Goal: Information Seeking & Learning: Learn about a topic

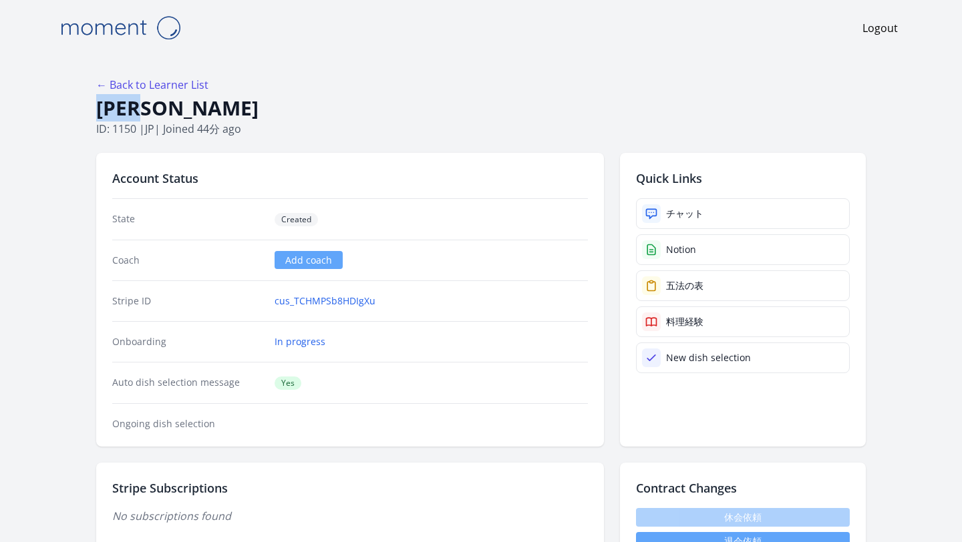
drag, startPoint x: 177, startPoint y: 112, endPoint x: 102, endPoint y: 107, distance: 74.9
click at [102, 108] on h1 "大村美奈" at bounding box center [480, 107] width 769 height 25
copy h1 "大村美奈"
click at [655, 206] on div at bounding box center [651, 213] width 19 height 19
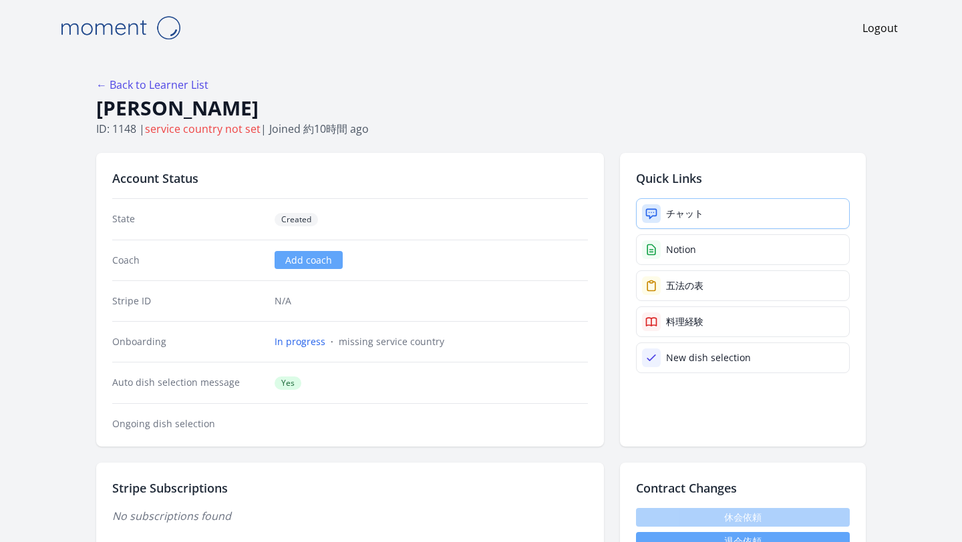
click at [701, 207] on div "チャット" at bounding box center [684, 213] width 37 height 13
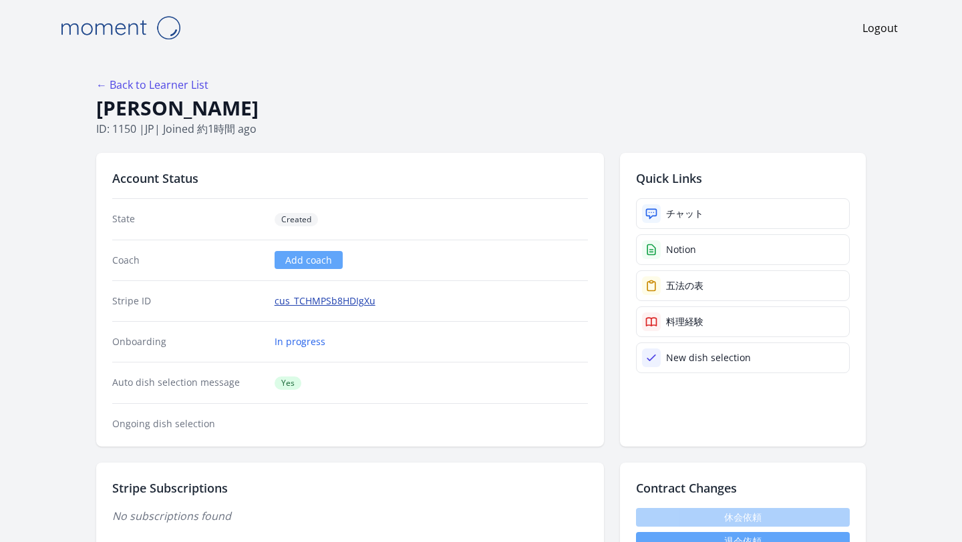
click at [333, 304] on link "cus_TCHMPSb8HDIgXu" at bounding box center [324, 301] width 101 height 13
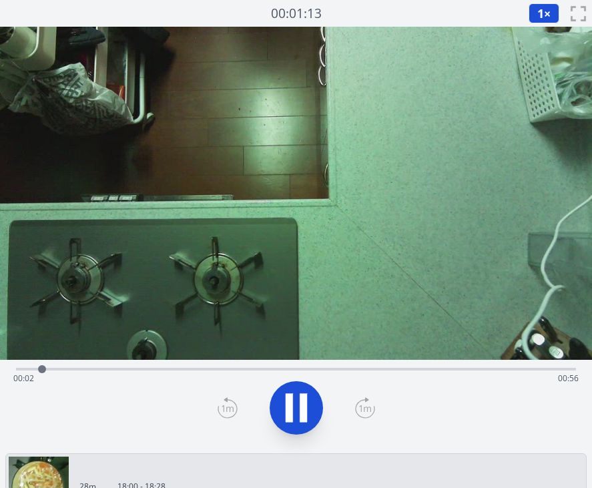
click at [285, 407] on icon at bounding box center [296, 407] width 37 height 37
click at [150, 368] on div "Time elapsed: 00:02 Time remaining: 00:56" at bounding box center [296, 378] width 566 height 21
drag, startPoint x: 148, startPoint y: 369, endPoint x: 252, endPoint y: 369, distance: 103.5
click at [248, 369] on div at bounding box center [244, 369] width 8 height 8
click at [299, 397] on icon at bounding box center [296, 407] width 37 height 37
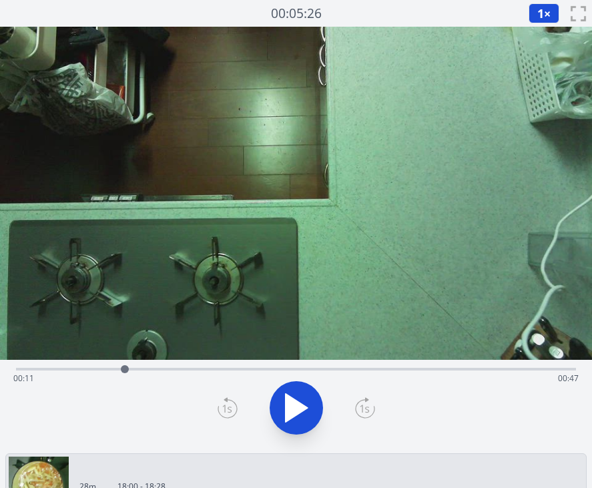
drag, startPoint x: 262, startPoint y: 366, endPoint x: 125, endPoint y: 381, distance: 138.4
click at [125, 371] on div "Time elapsed: 00:11 Time remaining: 00:47" at bounding box center [296, 369] width 560 height 3
click at [299, 407] on icon at bounding box center [297, 408] width 22 height 28
click at [299, 407] on icon at bounding box center [296, 407] width 37 height 37
drag, startPoint x: 253, startPoint y: 370, endPoint x: 430, endPoint y: 367, distance: 177.0
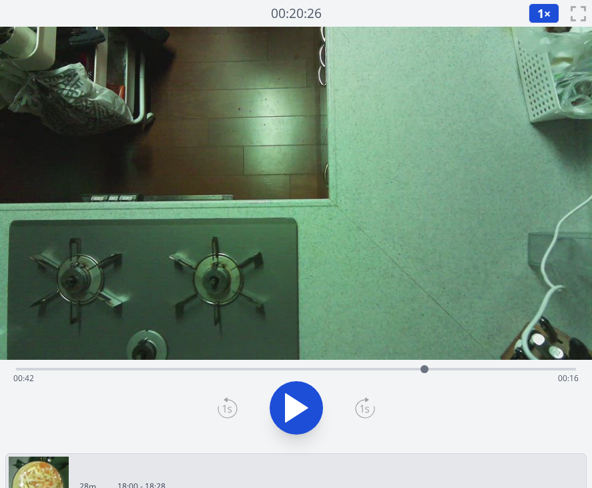
click at [429, 367] on div at bounding box center [425, 369] width 8 height 8
drag, startPoint x: 433, startPoint y: 369, endPoint x: 258, endPoint y: 358, distance: 175.3
click at [258, 358] on div "Time elapsed: 00:24 Time remaining: 00:33" at bounding box center [296, 237] width 592 height 421
drag, startPoint x: 258, startPoint y: 358, endPoint x: 184, endPoint y: 372, distance: 74.8
click at [184, 372] on div "Time elapsed: 00:24 Time remaining: 00:33" at bounding box center [296, 237] width 592 height 421
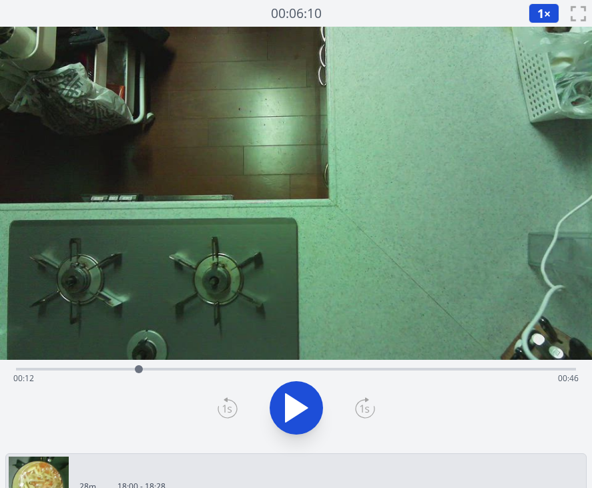
drag, startPoint x: 258, startPoint y: 370, endPoint x: 138, endPoint y: 365, distance: 120.3
click at [138, 365] on div at bounding box center [139, 369] width 8 height 8
drag, startPoint x: 195, startPoint y: 369, endPoint x: 136, endPoint y: 369, distance: 59.4
click at [136, 369] on div at bounding box center [138, 369] width 20 height 20
click at [274, 398] on button at bounding box center [296, 407] width 53 height 53
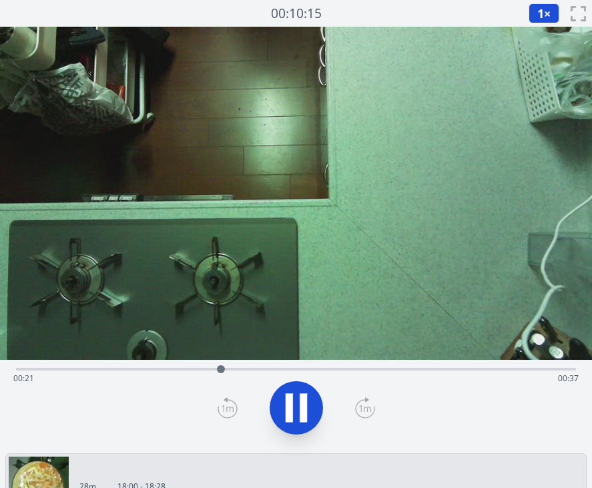
click at [296, 392] on icon at bounding box center [296, 407] width 37 height 37
drag, startPoint x: 224, startPoint y: 370, endPoint x: 191, endPoint y: 370, distance: 33.4
click at [191, 370] on div at bounding box center [191, 369] width 8 height 8
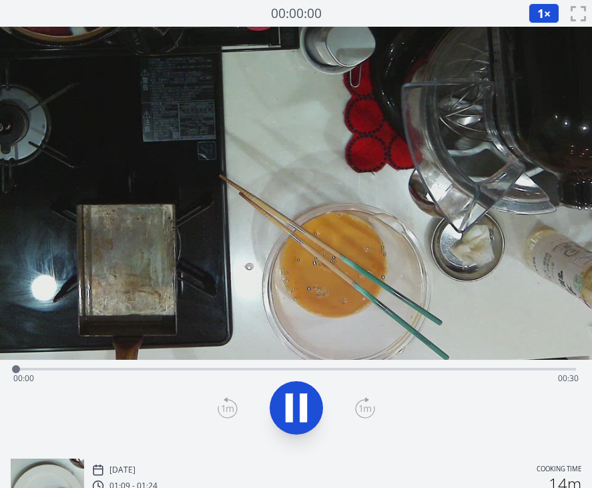
click at [104, 368] on div "Time elapsed: 00:00 Time remaining: 00:30" at bounding box center [296, 378] width 566 height 21
click at [293, 397] on icon at bounding box center [296, 407] width 37 height 37
drag, startPoint x: 194, startPoint y: 365, endPoint x: 299, endPoint y: 372, distance: 105.1
click at [299, 372] on div at bounding box center [298, 369] width 8 height 8
drag, startPoint x: 299, startPoint y: 371, endPoint x: 360, endPoint y: 370, distance: 61.4
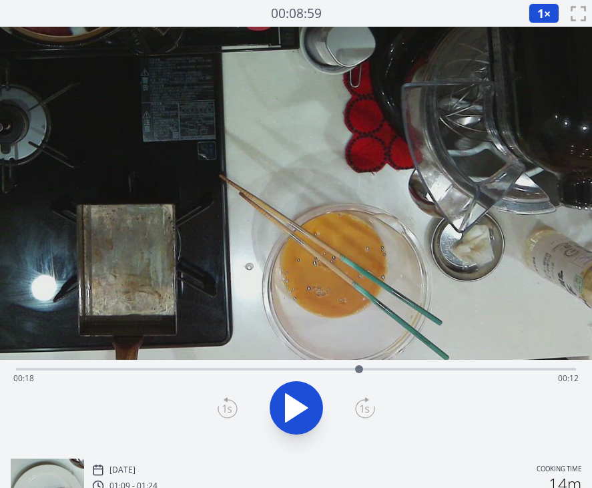
click at [360, 370] on div at bounding box center [359, 369] width 8 height 8
drag, startPoint x: 360, startPoint y: 369, endPoint x: 439, endPoint y: 373, distance: 79.6
click at [439, 373] on div at bounding box center [439, 369] width 20 height 20
drag, startPoint x: 439, startPoint y: 373, endPoint x: 448, endPoint y: 373, distance: 8.7
click at [448, 373] on div at bounding box center [447, 369] width 20 height 20
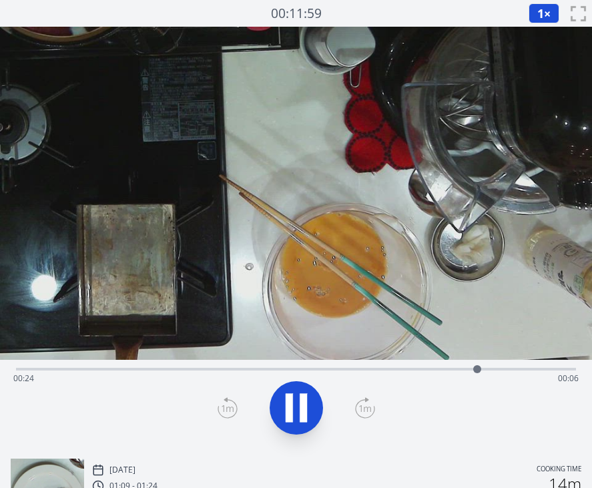
click at [297, 401] on icon at bounding box center [296, 407] width 37 height 37
click at [301, 407] on icon at bounding box center [303, 408] width 7 height 29
drag, startPoint x: 500, startPoint y: 369, endPoint x: 542, endPoint y: 376, distance: 42.7
click at [542, 376] on div at bounding box center [542, 369] width 20 height 20
drag, startPoint x: 542, startPoint y: 371, endPoint x: 439, endPoint y: 378, distance: 103.1
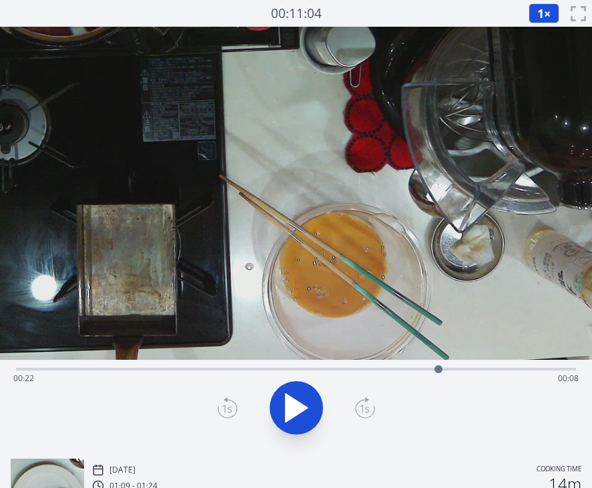
click at [439, 378] on div at bounding box center [439, 369] width 20 height 20
click at [292, 405] on icon at bounding box center [289, 408] width 7 height 29
drag, startPoint x: 473, startPoint y: 371, endPoint x: 414, endPoint y: 378, distance: 59.8
click at [414, 378] on div at bounding box center [412, 369] width 20 height 20
drag, startPoint x: 413, startPoint y: 369, endPoint x: 340, endPoint y: 366, distance: 72.9
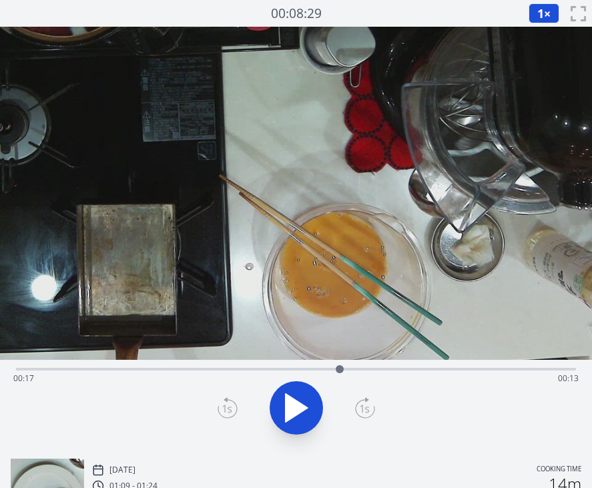
click at [340, 366] on div at bounding box center [340, 369] width 8 height 8
drag, startPoint x: 341, startPoint y: 370, endPoint x: 397, endPoint y: 373, distance: 56.2
click at [397, 373] on div at bounding box center [397, 369] width 8 height 8
drag, startPoint x: 397, startPoint y: 371, endPoint x: 423, endPoint y: 375, distance: 26.4
click at [423, 375] on div at bounding box center [421, 369] width 20 height 20
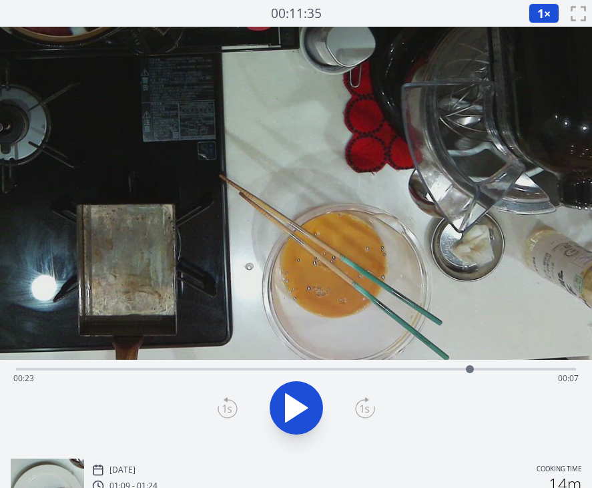
drag, startPoint x: 423, startPoint y: 375, endPoint x: 471, endPoint y: 379, distance: 49.0
click at [471, 371] on div "Time elapsed: 00:23 Time remaining: 00:07" at bounding box center [296, 369] width 560 height 3
drag, startPoint x: 472, startPoint y: 371, endPoint x: 508, endPoint y: 373, distance: 36.1
click at [508, 373] on div at bounding box center [508, 369] width 8 height 8
drag, startPoint x: 508, startPoint y: 371, endPoint x: 554, endPoint y: 371, distance: 45.4
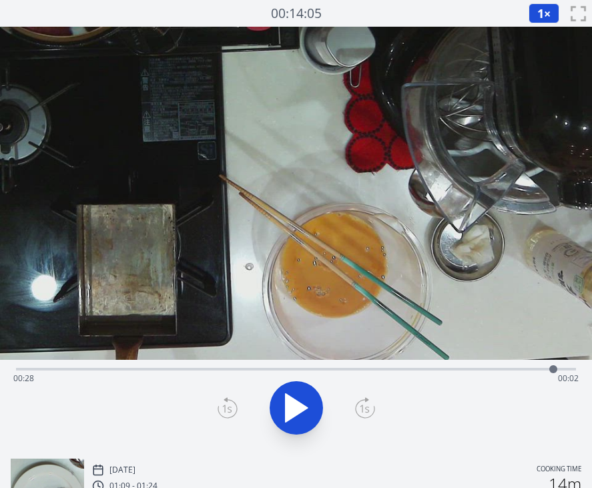
click at [554, 371] on div at bounding box center [554, 369] width 8 height 8
click at [558, 371] on div at bounding box center [558, 369] width 8 height 8
drag, startPoint x: 558, startPoint y: 371, endPoint x: 567, endPoint y: 371, distance: 8.7
click at [567, 371] on div at bounding box center [567, 369] width 8 height 8
drag, startPoint x: 567, startPoint y: 371, endPoint x: 442, endPoint y: 371, distance: 124.9
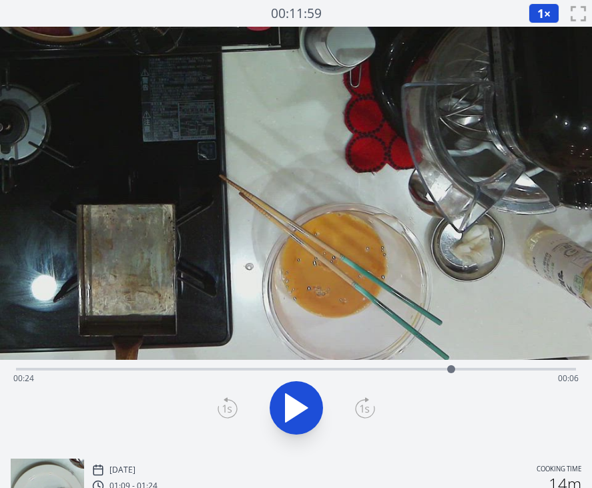
click at [447, 371] on div at bounding box center [451, 369] width 8 height 8
drag, startPoint x: 442, startPoint y: 371, endPoint x: 354, endPoint y: 371, distance: 88.2
click at [354, 371] on div at bounding box center [354, 369] width 8 height 8
drag, startPoint x: 354, startPoint y: 371, endPoint x: 245, endPoint y: 371, distance: 108.9
click at [245, 371] on div at bounding box center [248, 369] width 8 height 8
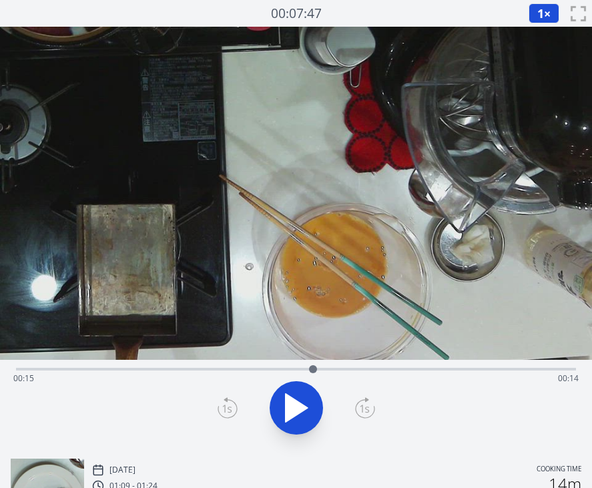
drag, startPoint x: 245, startPoint y: 371, endPoint x: 313, endPoint y: 371, distance: 68.1
click at [313, 371] on div at bounding box center [313, 369] width 8 height 8
drag, startPoint x: 313, startPoint y: 371, endPoint x: 399, endPoint y: 371, distance: 85.5
click at [395, 371] on div at bounding box center [391, 369] width 8 height 8
drag, startPoint x: 404, startPoint y: 371, endPoint x: 477, endPoint y: 371, distance: 72.8
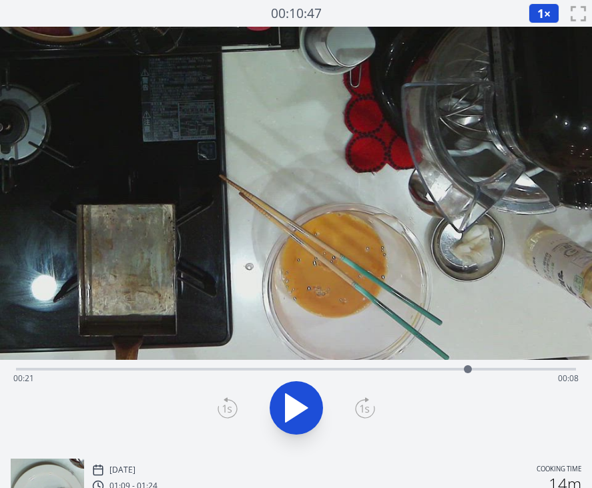
click at [477, 371] on div at bounding box center [468, 369] width 20 height 20
drag, startPoint x: 477, startPoint y: 371, endPoint x: 493, endPoint y: 371, distance: 16.0
click at [493, 371] on div at bounding box center [492, 369] width 8 height 8
